Goal: Communication & Community: Answer question/provide support

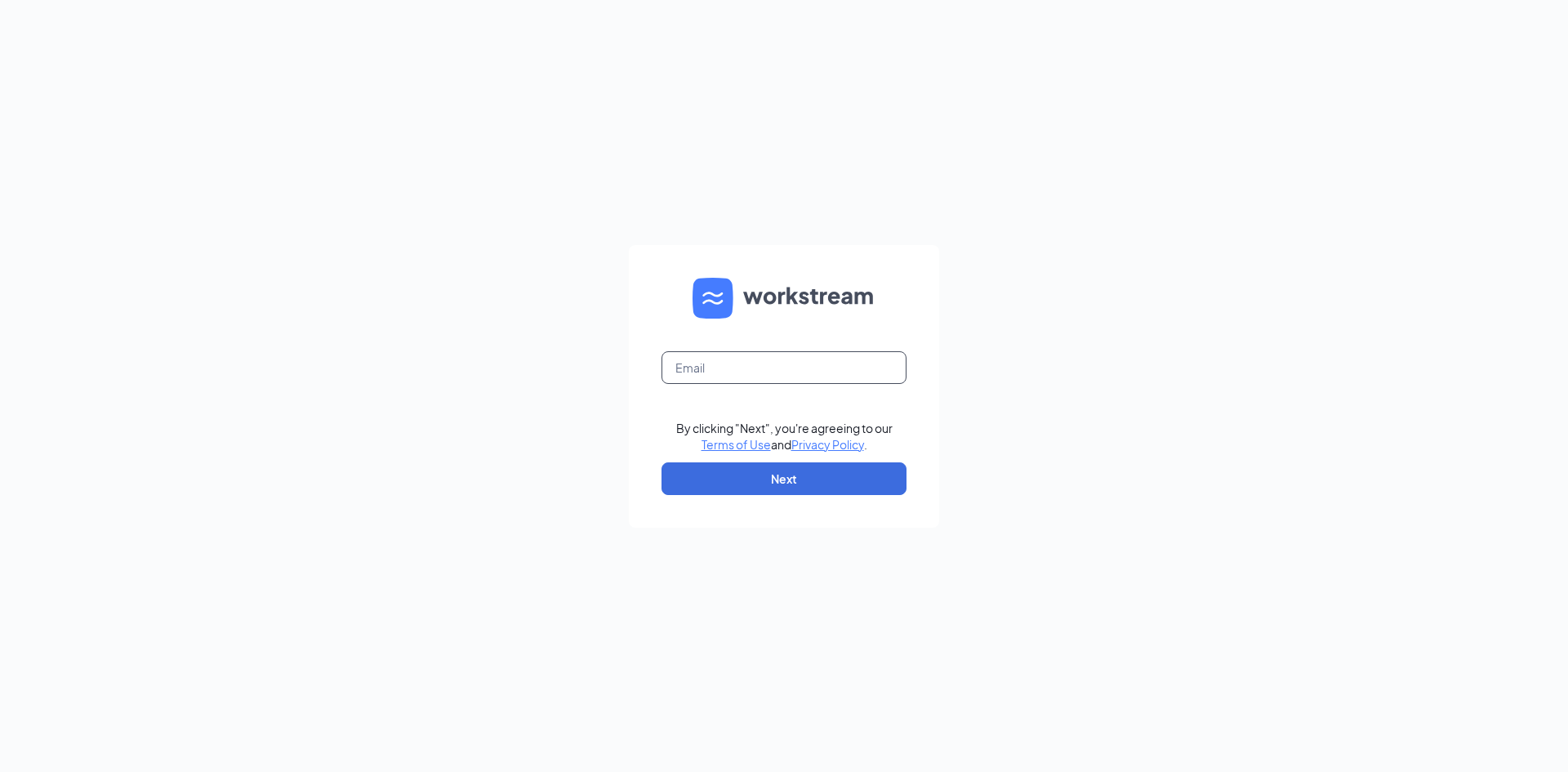
click at [855, 377] on input "text" at bounding box center [784, 367] width 245 height 32
type input "j.hendrickshr@gmail.com"
click at [820, 483] on button "Next" at bounding box center [784, 478] width 245 height 32
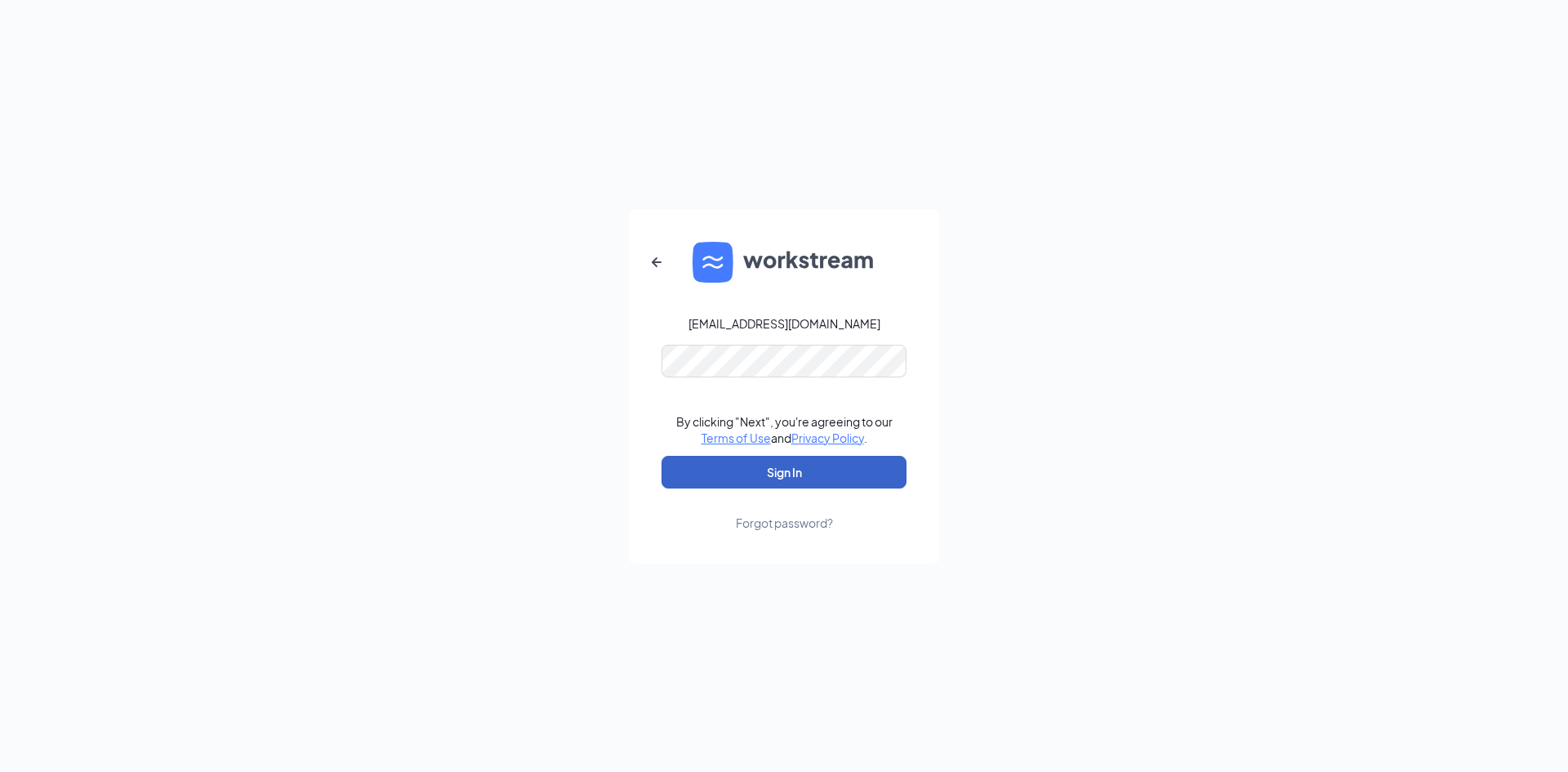
click at [777, 478] on button "Sign In" at bounding box center [784, 472] width 245 height 32
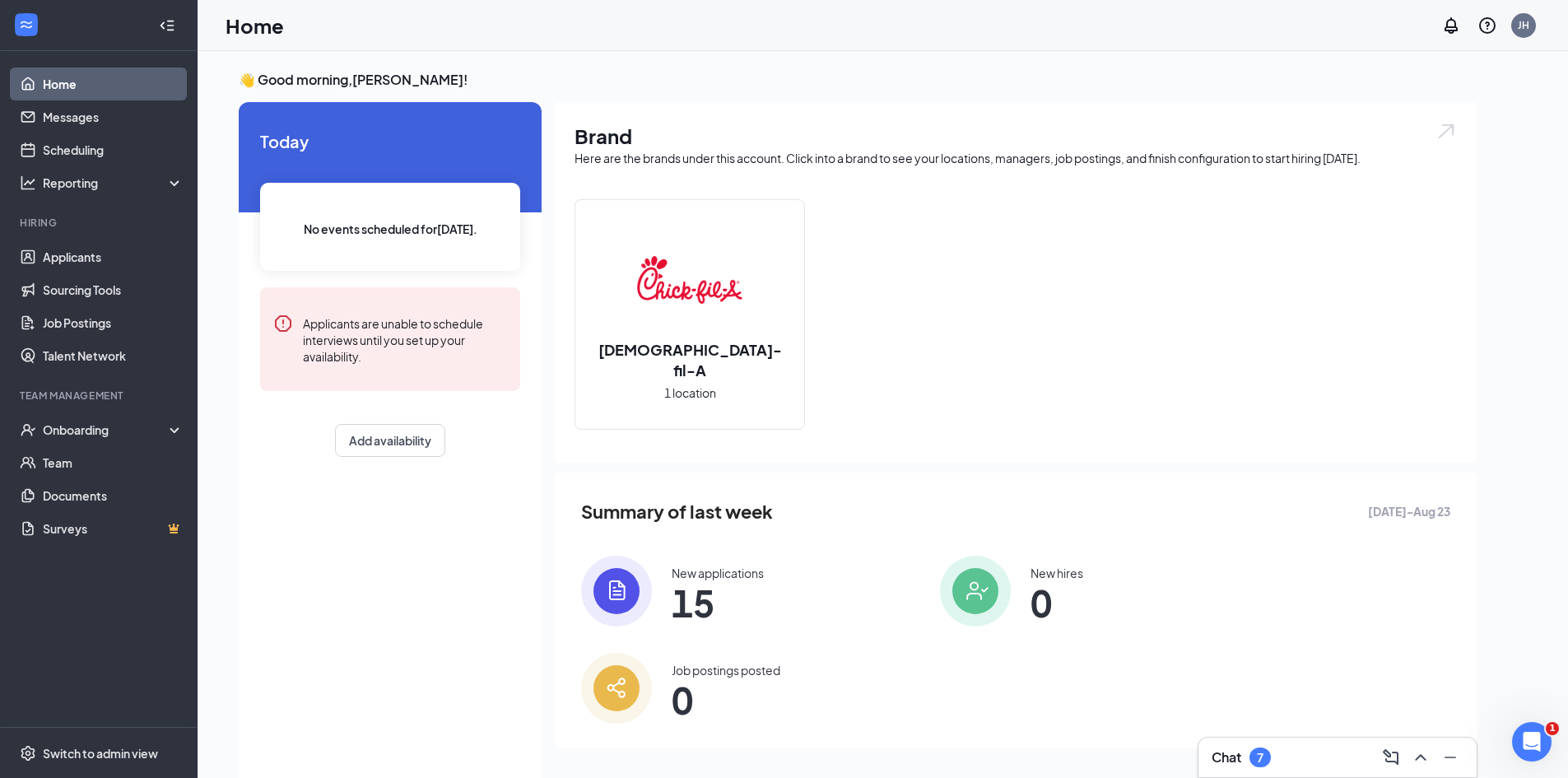
click at [1297, 752] on div "Chat 7" at bounding box center [1337, 756] width 252 height 26
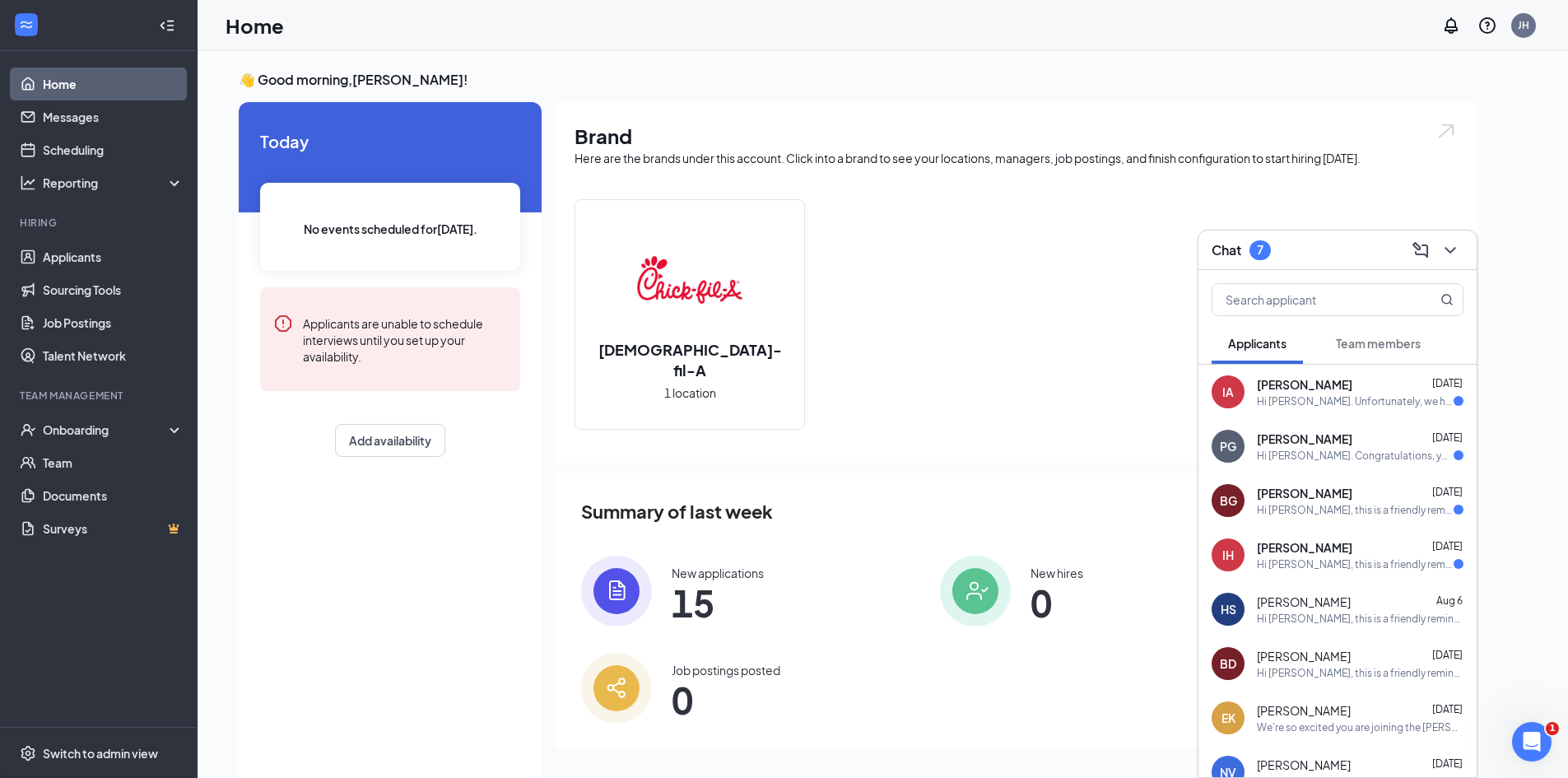
click at [1369, 350] on span "Team members" at bounding box center [1378, 343] width 85 height 14
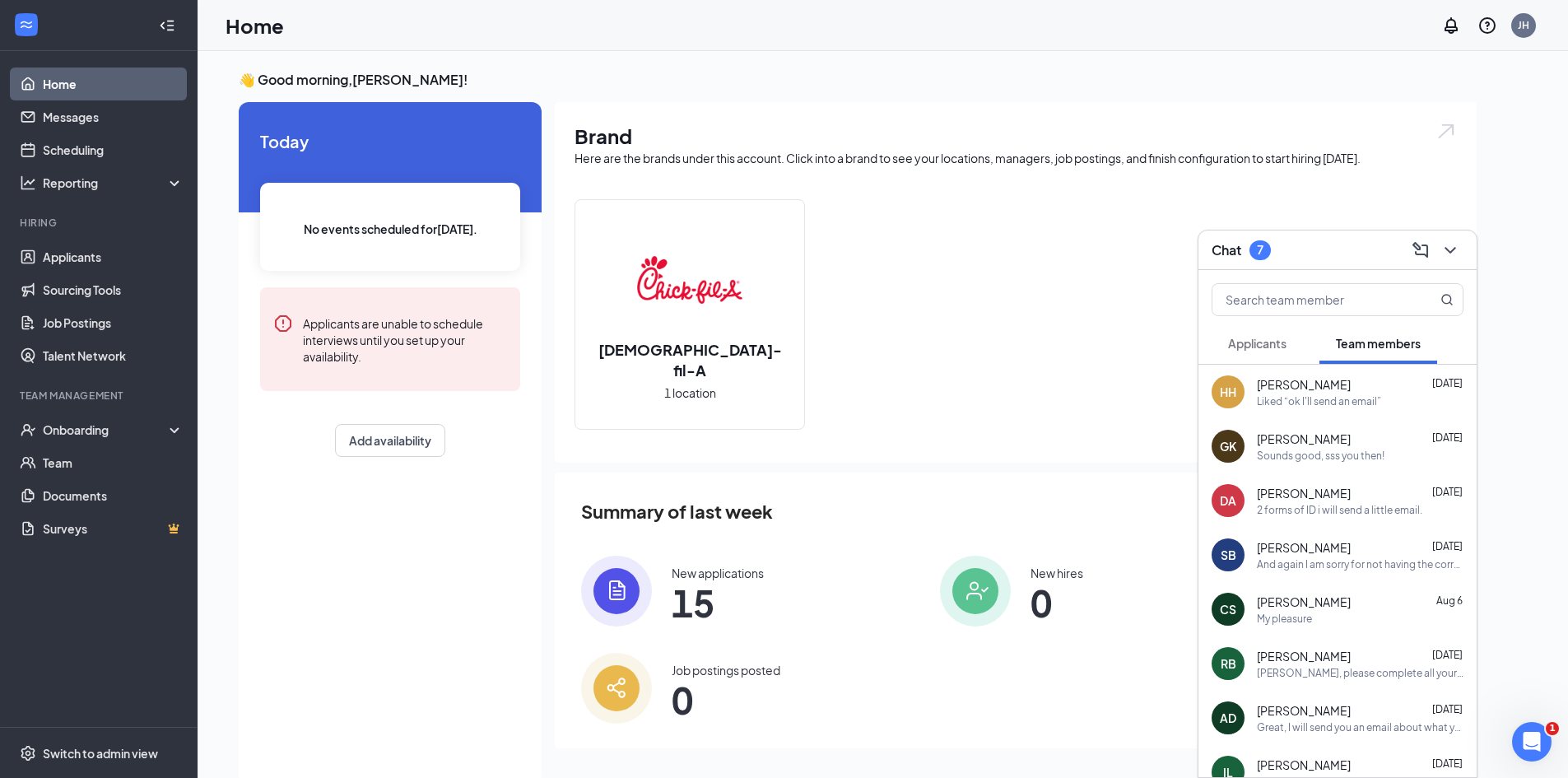
click at [1328, 433] on div "[PERSON_NAME] [DATE]" at bounding box center [1359, 439] width 207 height 16
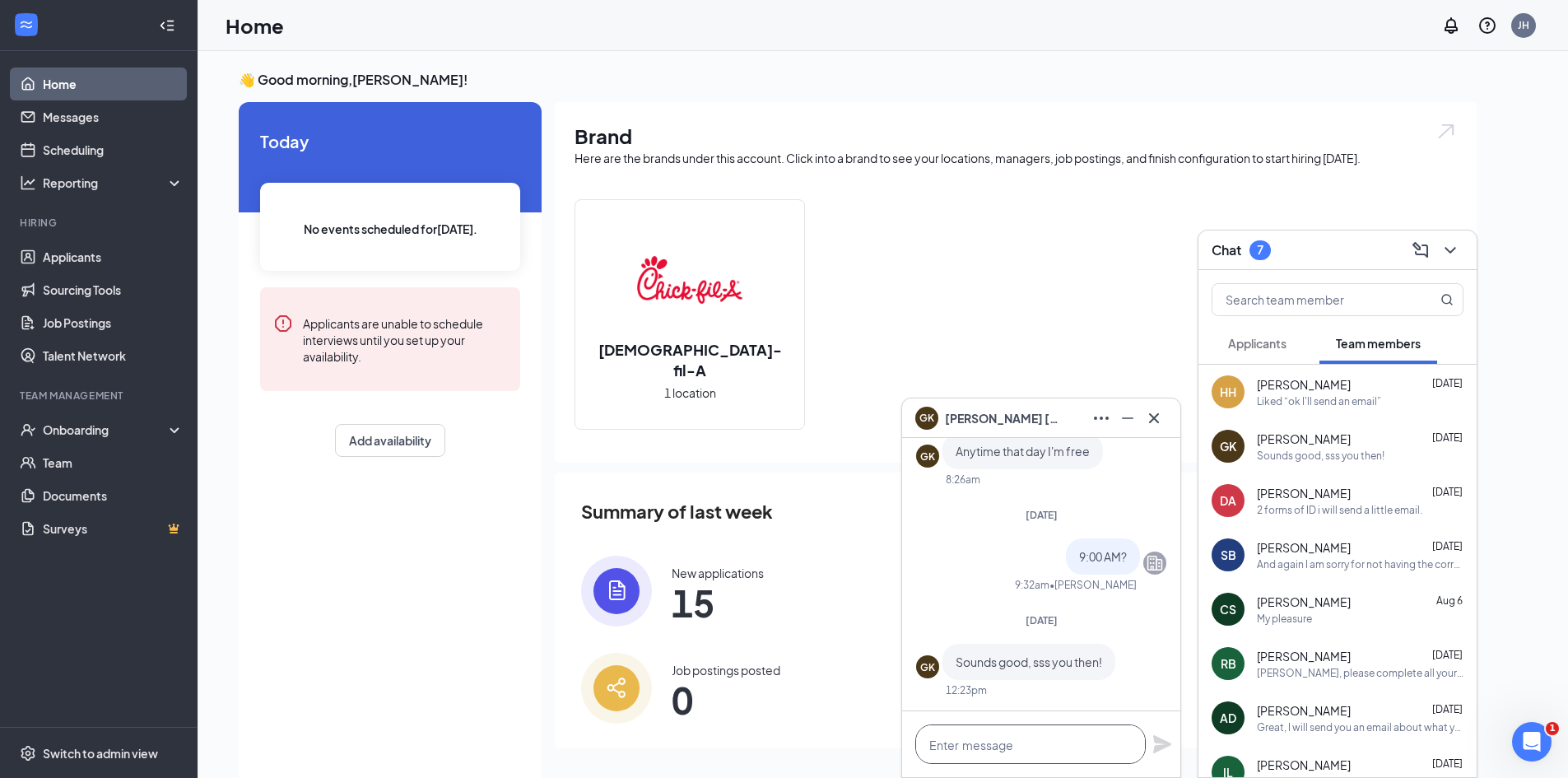
click at [964, 745] on textarea at bounding box center [1030, 744] width 230 height 40
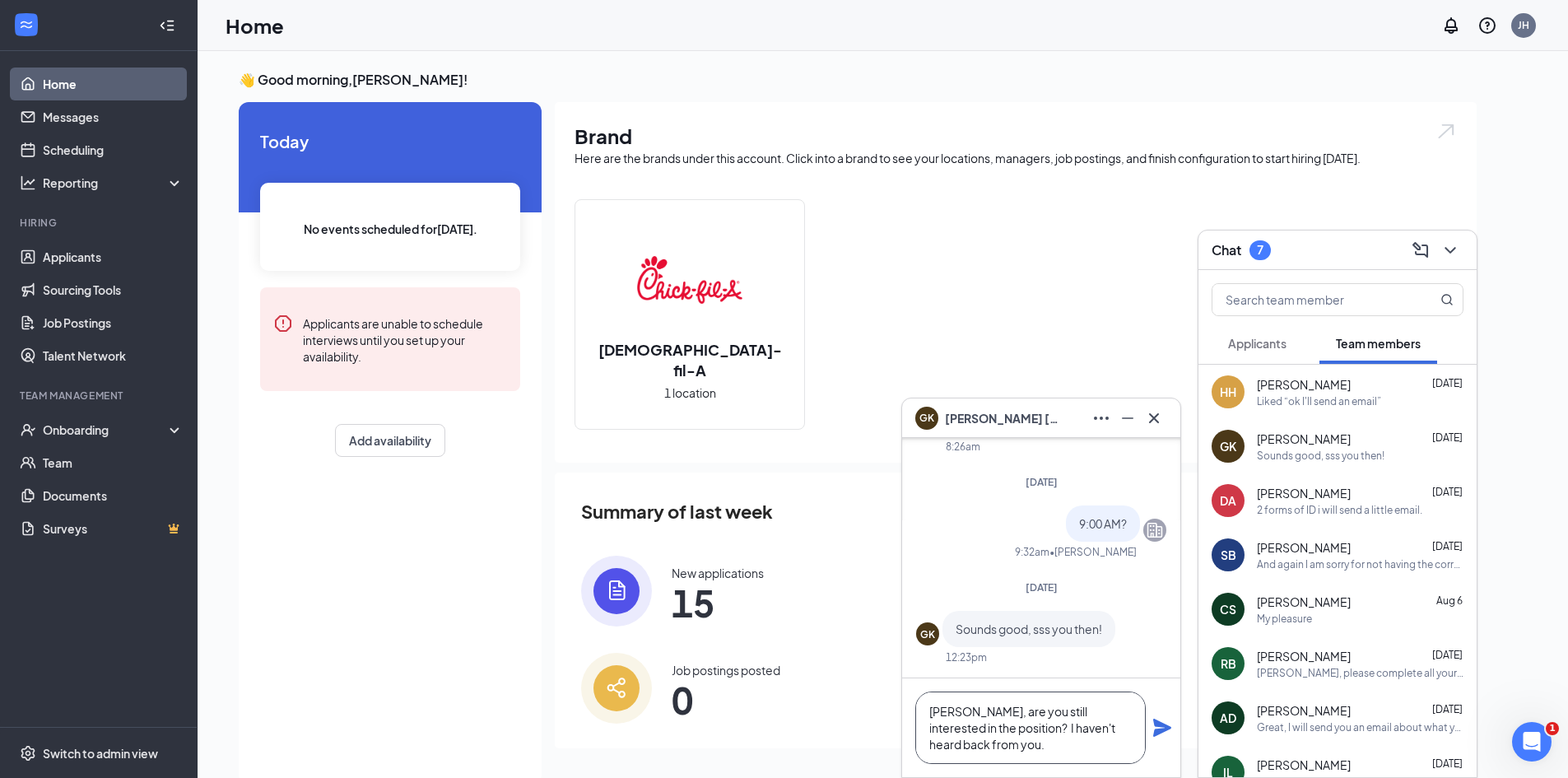
type textarea "[PERSON_NAME], are you still interested in the position? I haven't heard back f…"
click at [1165, 728] on icon "Plane" at bounding box center [1163, 727] width 18 height 18
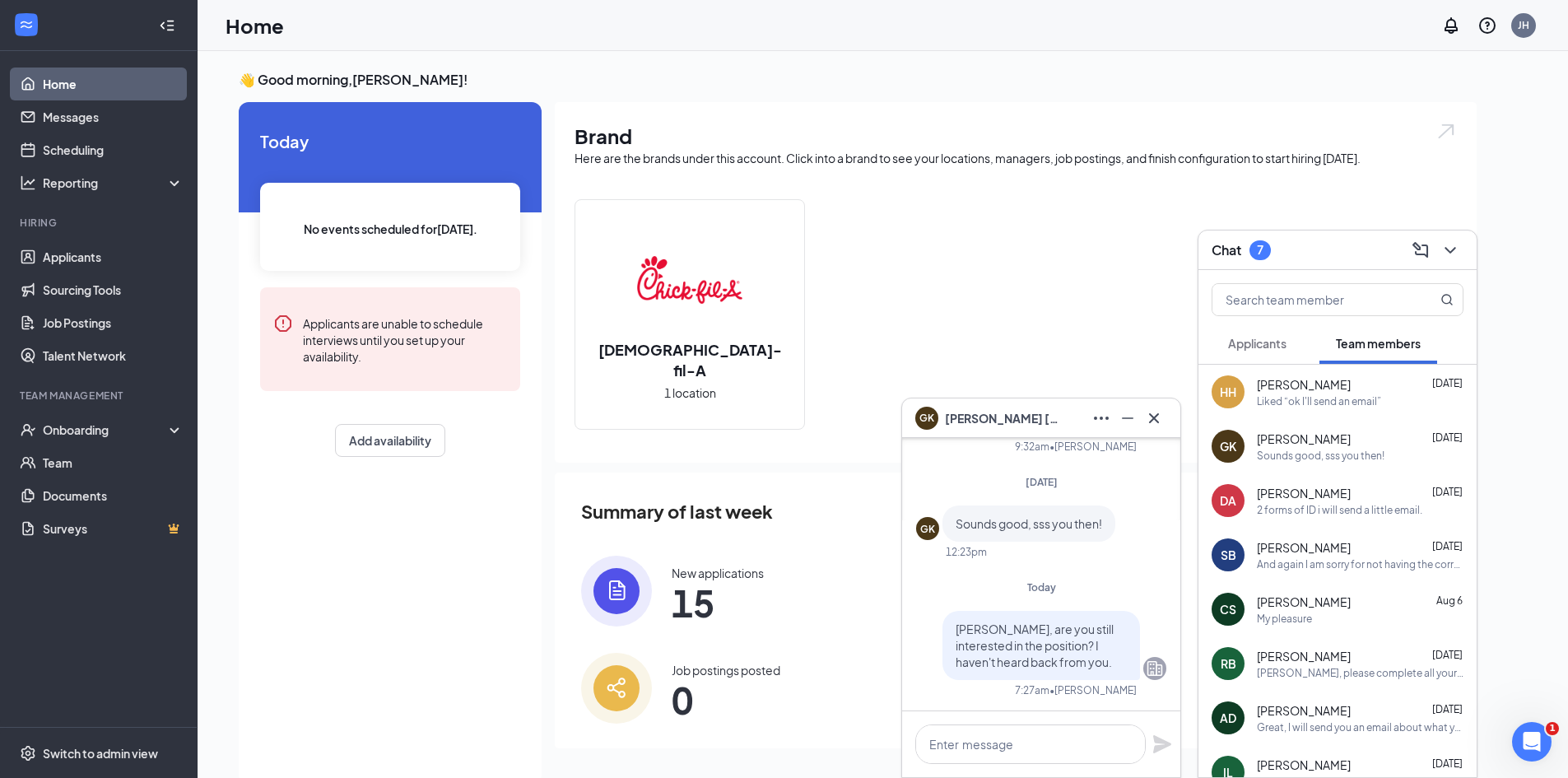
scroll to position [0, 0]
click at [1037, 432] on div "GK [PERSON_NAME]" at bounding box center [1041, 418] width 278 height 40
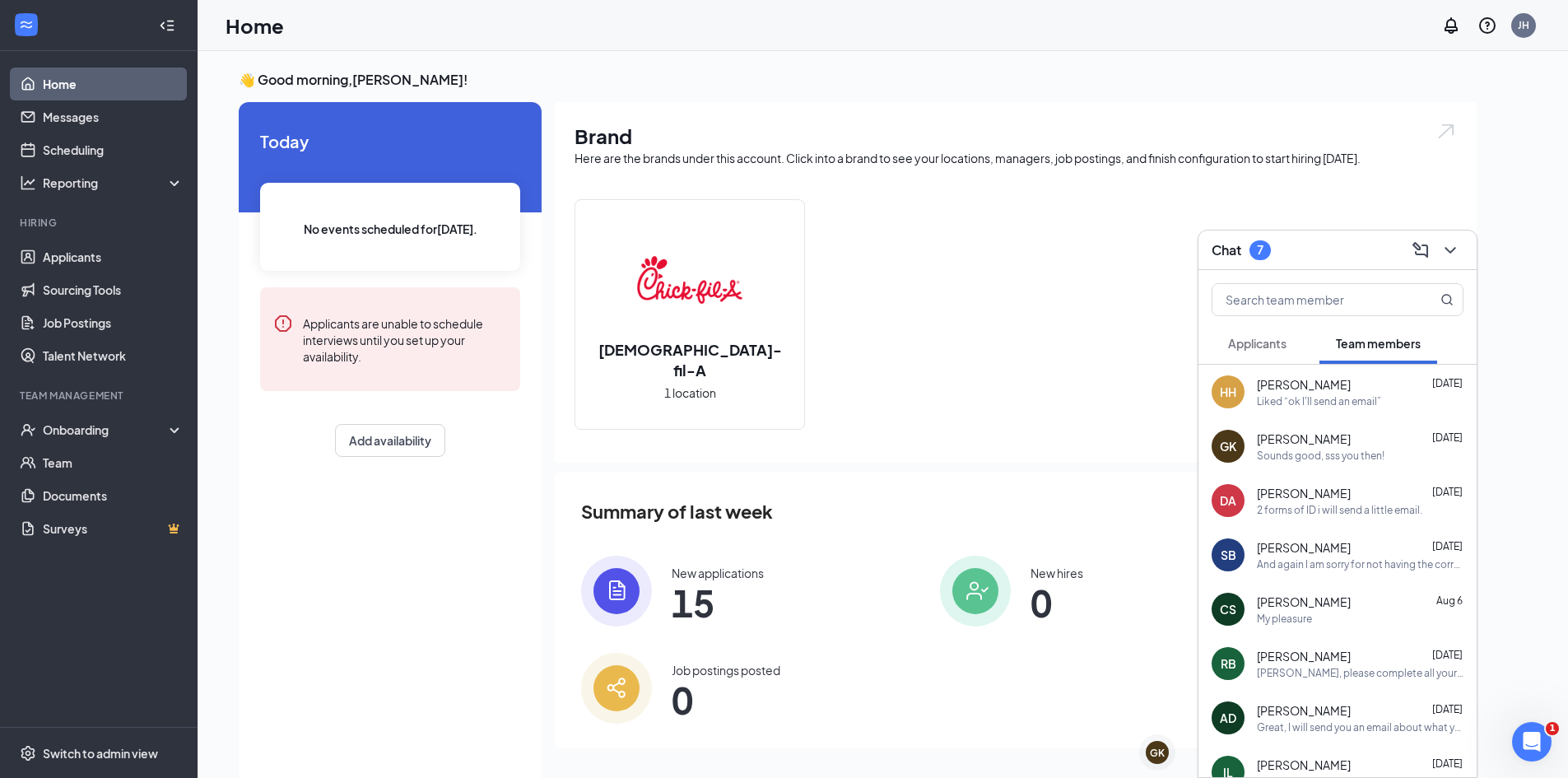
click at [1326, 239] on div "Chat 7" at bounding box center [1337, 250] width 252 height 25
